Goal: Task Accomplishment & Management: Complete application form

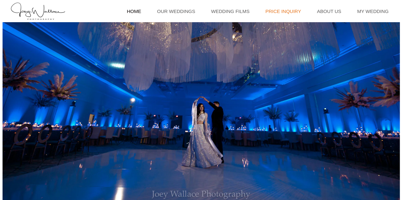
click at [277, 8] on link "Price Inquiry" at bounding box center [283, 11] width 42 height 22
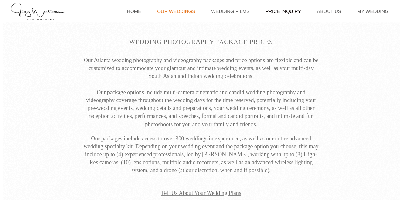
click at [180, 10] on link "Our Weddings" at bounding box center [176, 11] width 44 height 22
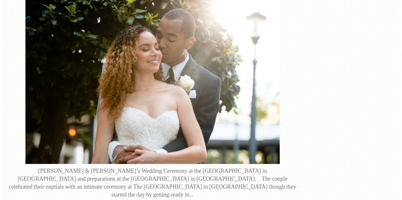
scroll to position [2521, 0]
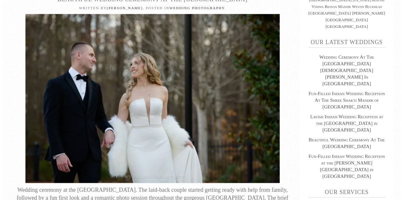
scroll to position [343, 0]
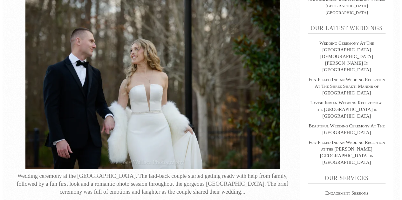
click at [95, 129] on img at bounding box center [152, 84] width 254 height 169
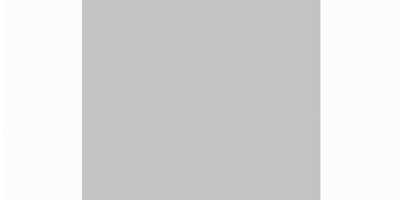
scroll to position [6258, 0]
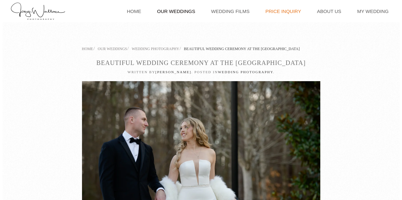
click at [286, 11] on link "Price Inquiry" at bounding box center [283, 11] width 42 height 22
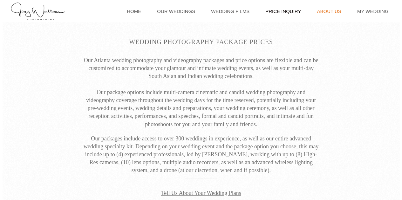
click at [325, 7] on link "About Us" at bounding box center [329, 11] width 30 height 22
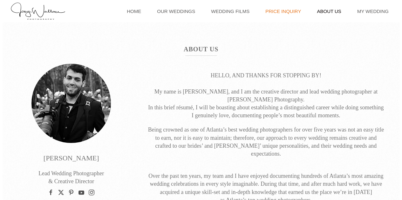
click at [279, 12] on link "Price Inquiry" at bounding box center [283, 11] width 42 height 22
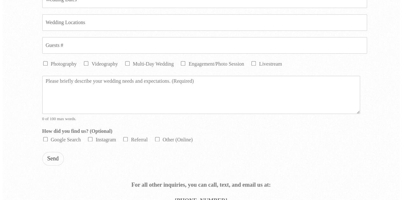
scroll to position [365, 0]
click at [156, 138] on input "Other (Online)" at bounding box center [157, 140] width 4 height 4
checkbox input "false"
click at [41, 137] on div "Fiancee * Fiance * Email * Email CC Phone * Date * Location * Guests # * Servic…" at bounding box center [197, 20] width 326 height 307
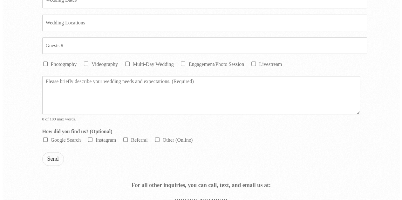
click at [44, 138] on input "Google Search" at bounding box center [45, 140] width 4 height 4
checkbox input "true"
click at [46, 62] on input "Photography" at bounding box center [45, 64] width 4 height 4
checkbox input "true"
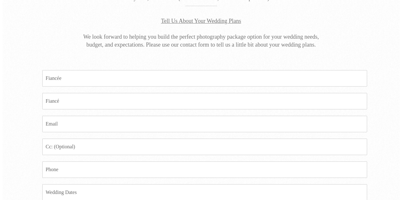
scroll to position [173, 0]
click at [72, 79] on input "Fiancee *" at bounding box center [204, 78] width 325 height 17
type input "[PERSON_NAME]"
type input "j"
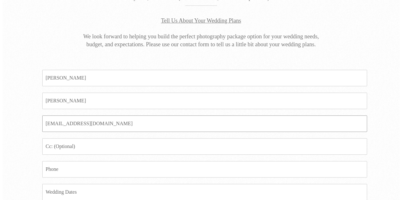
type input "[EMAIL_ADDRESS][DOMAIN_NAME]"
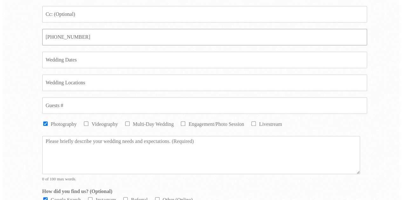
scroll to position [306, 0]
type input "[PHONE_NUMBER]"
click at [86, 81] on input "Location *" at bounding box center [204, 82] width 325 height 17
type input "[GEOGRAPHIC_DATA]"
click at [88, 103] on input "Guests # *" at bounding box center [204, 105] width 325 height 17
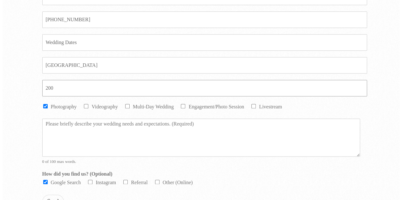
scroll to position [323, 0]
type input "200"
click at [128, 127] on textarea "Message *" at bounding box center [201, 137] width 318 height 38
drag, startPoint x: 187, startPoint y: 121, endPoint x: 160, endPoint y: 120, distance: 26.7
click at [160, 120] on textarea "~8 hours of photo coverage for getting ready, ceremony, cocktail hour, reception" at bounding box center [201, 137] width 318 height 38
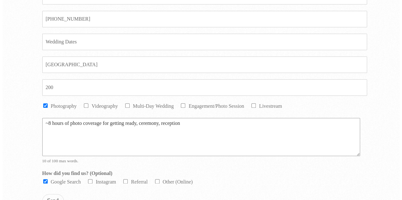
click at [139, 124] on textarea "~8 hours of photo coverage for getting ready, ceremony, reception" at bounding box center [201, 137] width 318 height 38
click at [237, 122] on textarea "~8 hours of photo coverage for getting ready, photos of couple/family/bridal pa…" at bounding box center [201, 137] width 318 height 38
click at [270, 123] on textarea "~8 hours of photo coverage for getting ready, photos of couple/family/bridal pa…" at bounding box center [201, 137] width 318 height 38
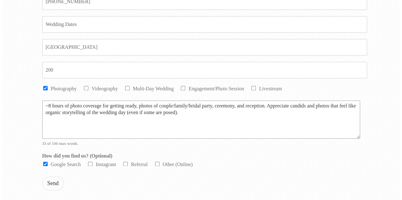
scroll to position [444, 0]
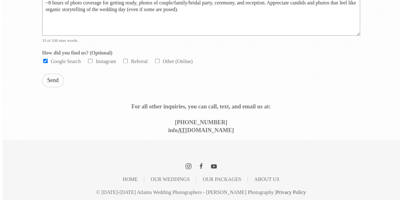
type textarea "~8 hours of photo coverage for getting ready, photos of couple/family/bridal pa…"
click at [51, 75] on button "Send" at bounding box center [53, 81] width 22 height 14
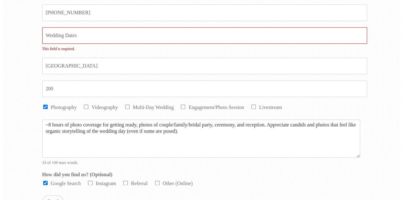
scroll to position [328, 0]
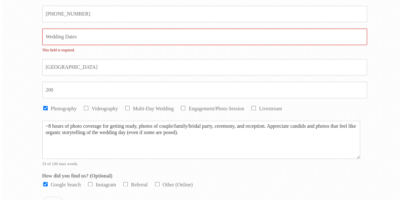
click at [77, 40] on input "Date *" at bounding box center [204, 37] width 325 height 17
type input "6"
type input "[DATE]"
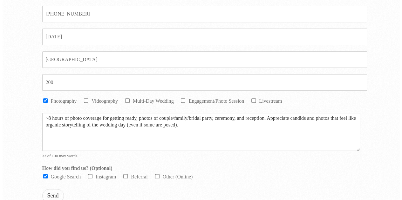
click at [6, 72] on div "Fiancee * Lorin Crear Fiance * Joshua Chakranarayan Email * lcrear14@gmail.com …" at bounding box center [201, 76] width 397 height 357
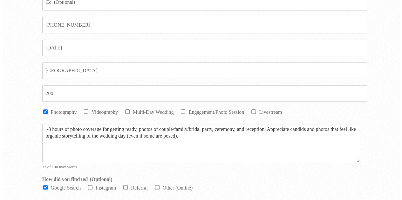
scroll to position [444, 0]
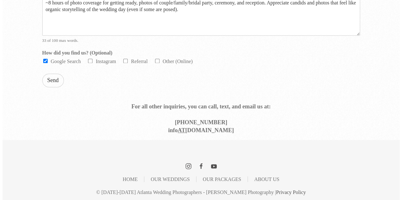
click at [52, 80] on button "Send" at bounding box center [53, 81] width 22 height 14
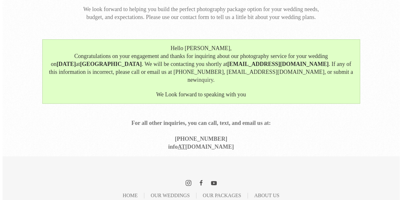
scroll to position [207, 0]
